Goal: Find specific page/section: Find specific page/section

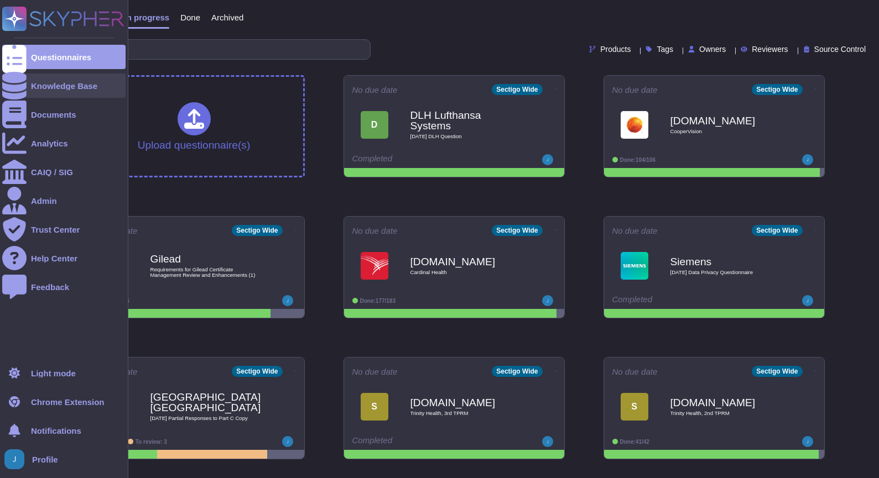
click at [22, 87] on div at bounding box center [14, 86] width 24 height 24
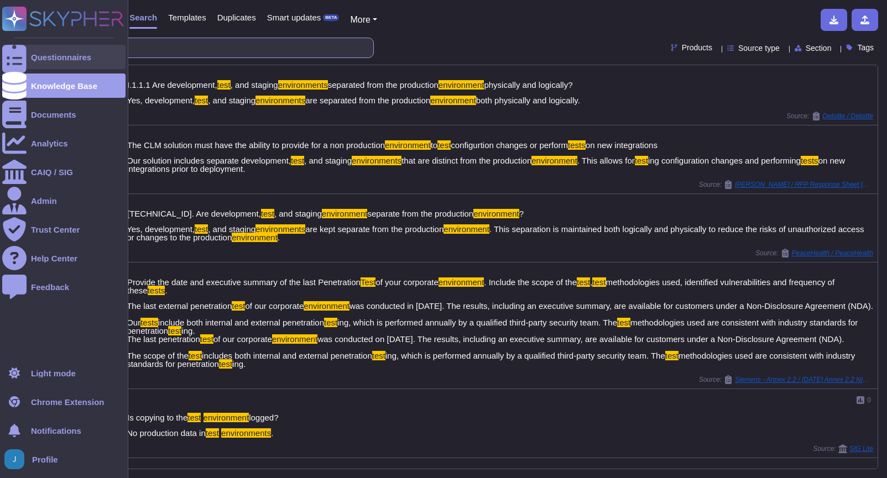
drag, startPoint x: 188, startPoint y: 50, endPoint x: 11, endPoint y: 53, distance: 177.0
click at [11, 53] on div "Questionnaires Knowledge Base Documents Analytics CAIQ / SIG Admin Trust Center…" at bounding box center [443, 239] width 887 height 478
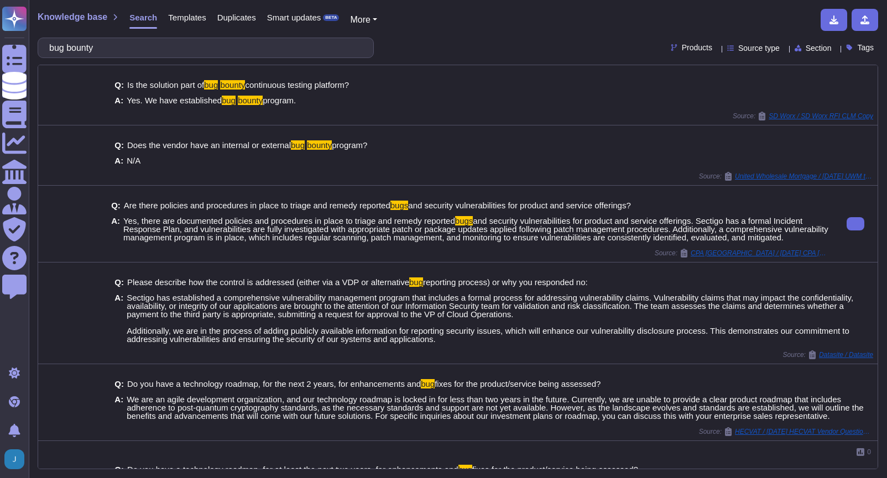
type input "bug bounty"
